Goal: Task Accomplishment & Management: Manage account settings

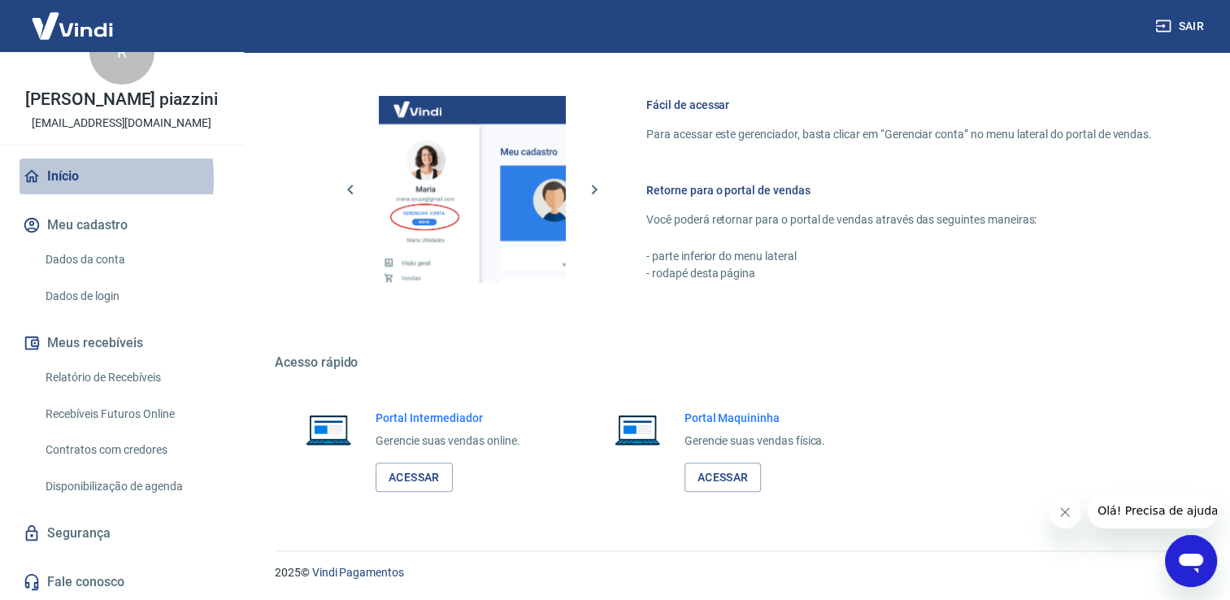
click at [52, 178] on link "Início" at bounding box center [122, 176] width 204 height 36
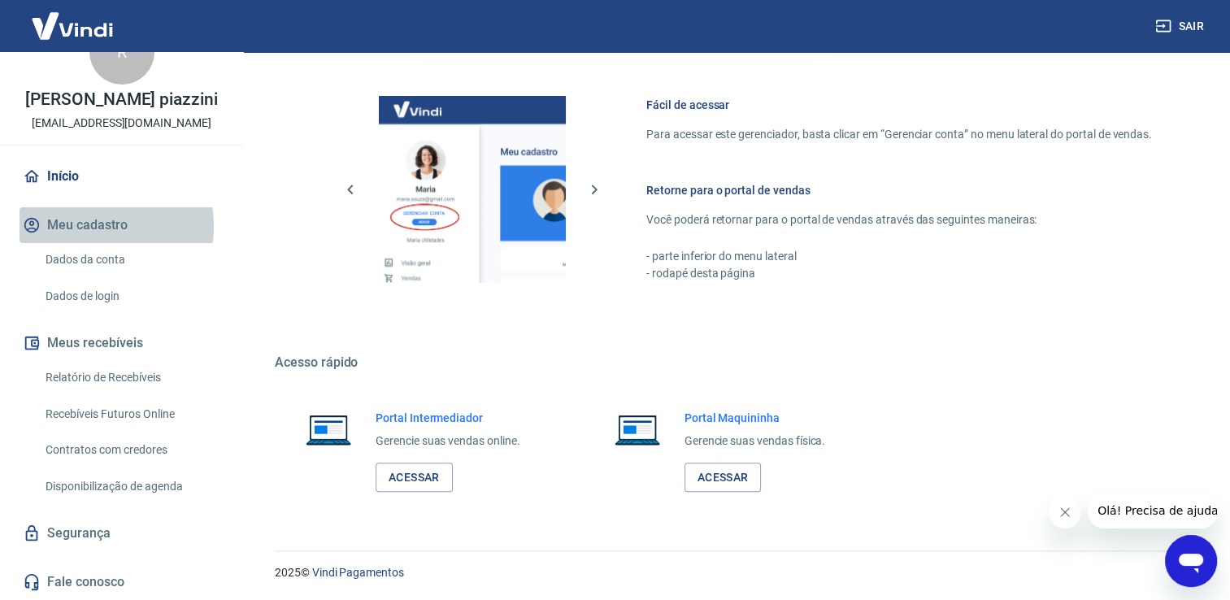
click at [95, 226] on button "Meu cadastro" at bounding box center [122, 225] width 204 height 36
click at [76, 37] on img at bounding box center [73, 26] width 106 height 50
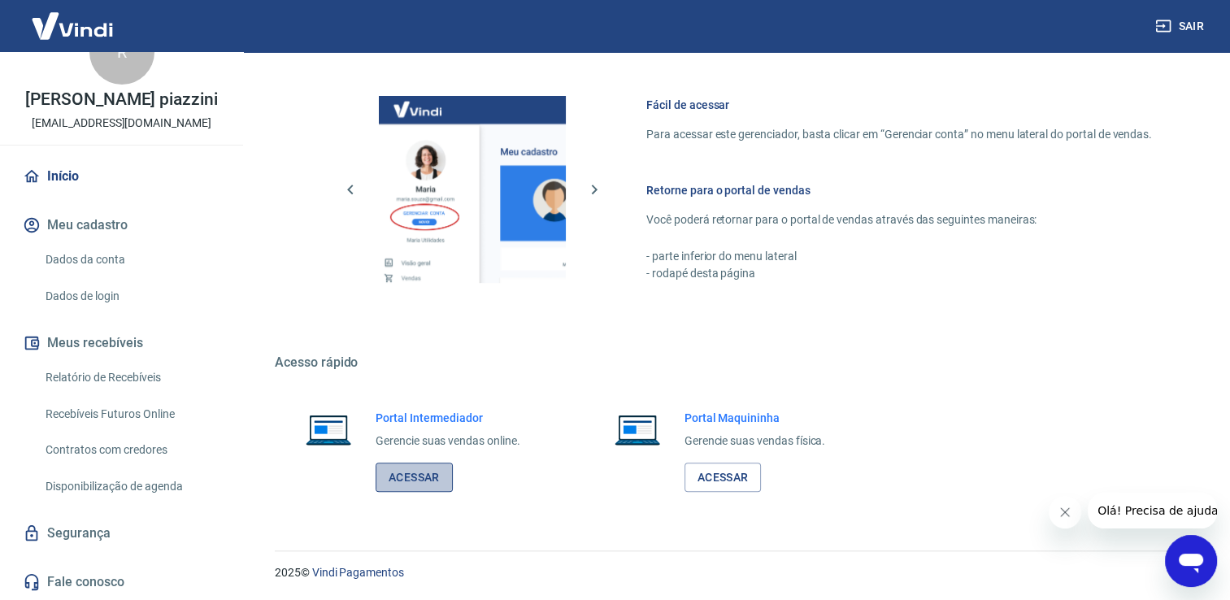
click at [425, 480] on link "Acessar" at bounding box center [413, 477] width 77 height 30
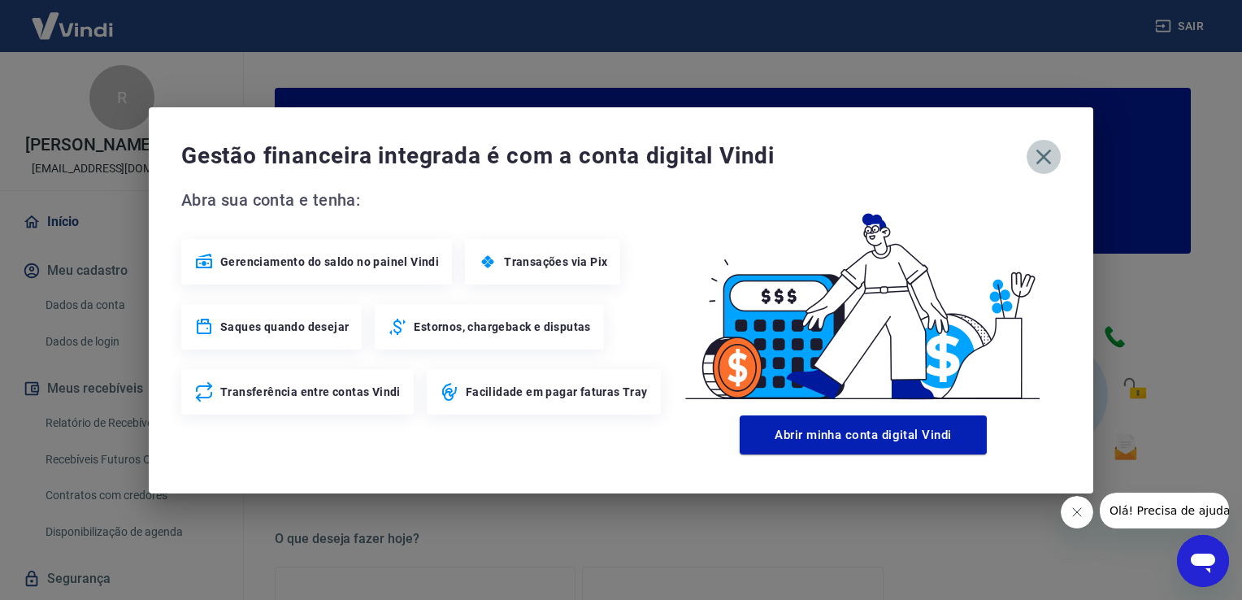
click at [1031, 147] on icon "button" at bounding box center [1044, 157] width 26 height 26
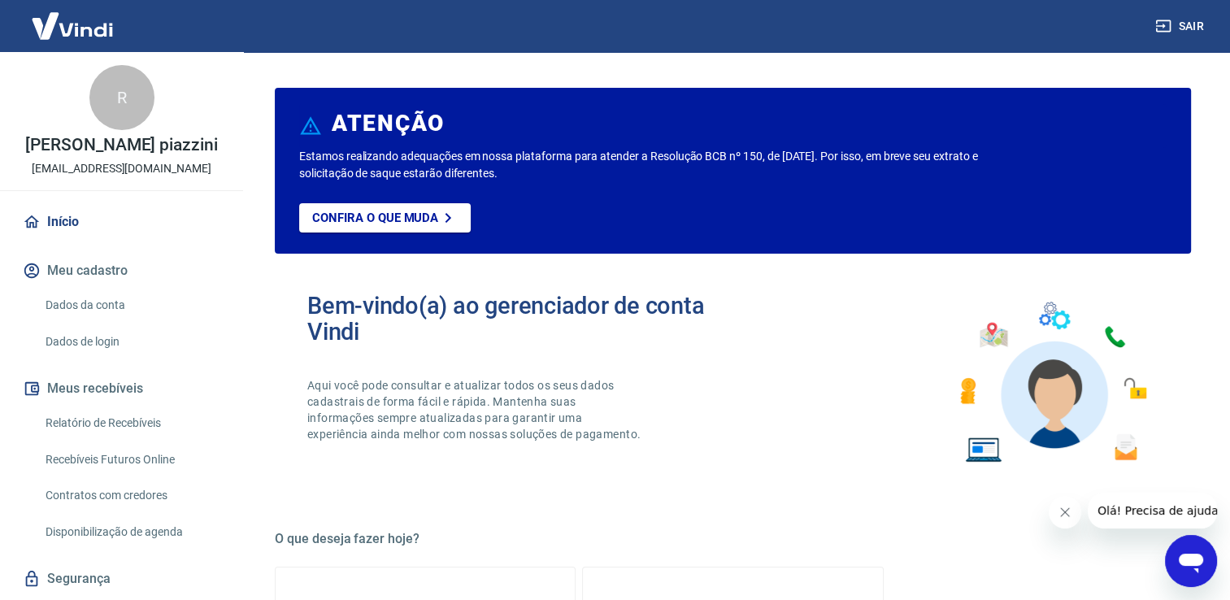
click at [72, 240] on link "Início" at bounding box center [122, 222] width 204 height 36
click at [83, 36] on img at bounding box center [73, 26] width 106 height 50
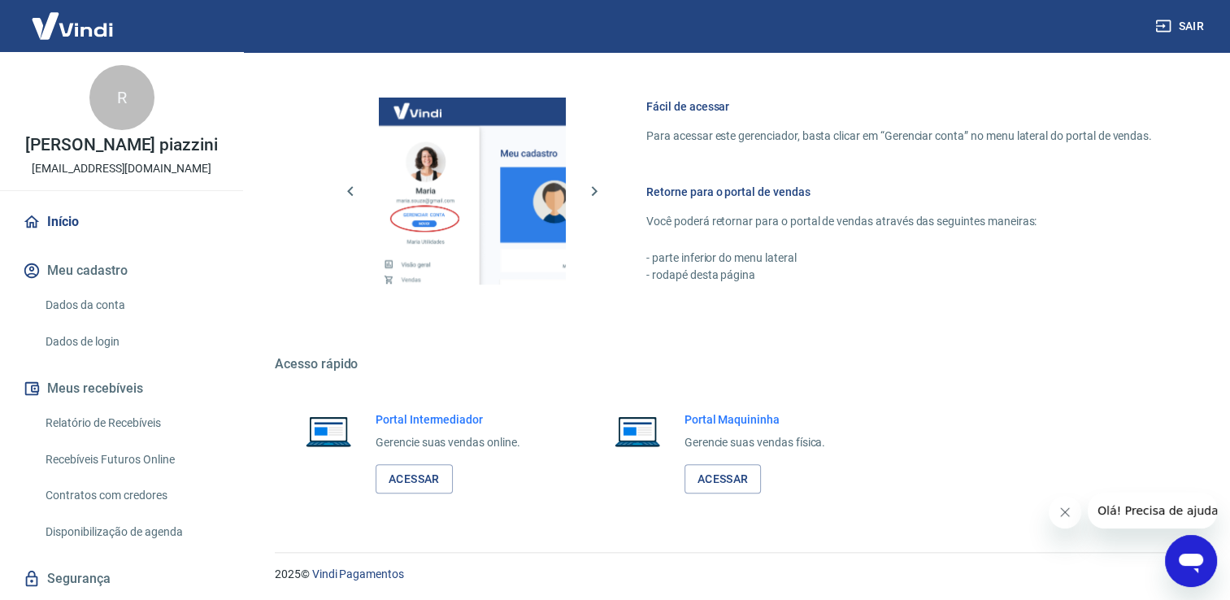
scroll to position [852, 0]
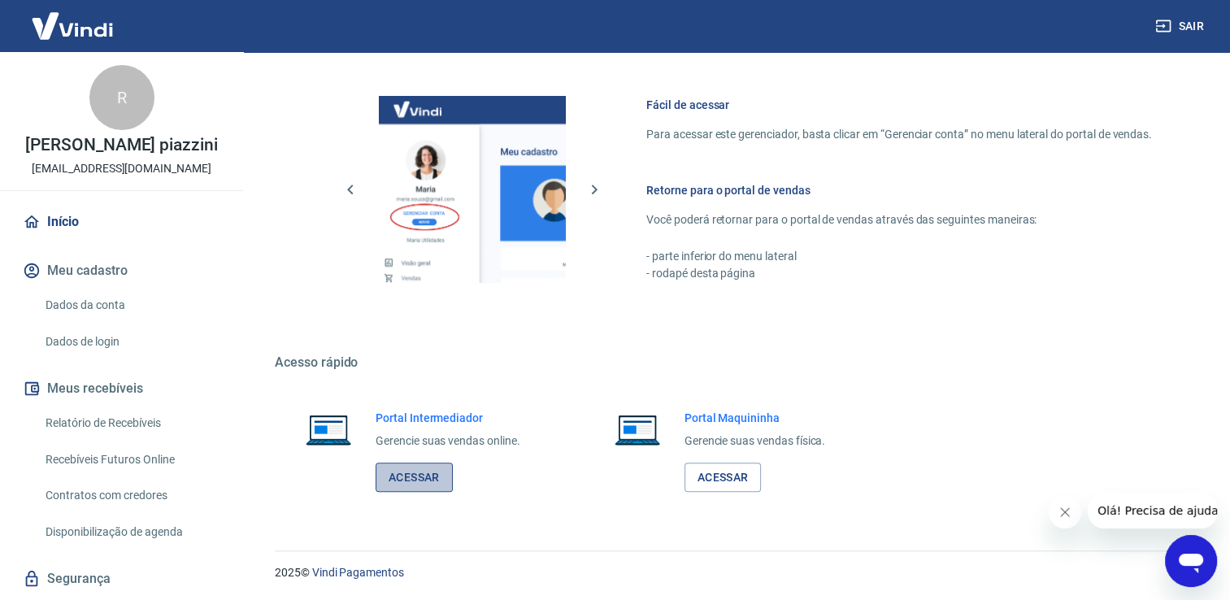
click at [436, 472] on link "Acessar" at bounding box center [413, 477] width 77 height 30
